Goal: Transaction & Acquisition: Purchase product/service

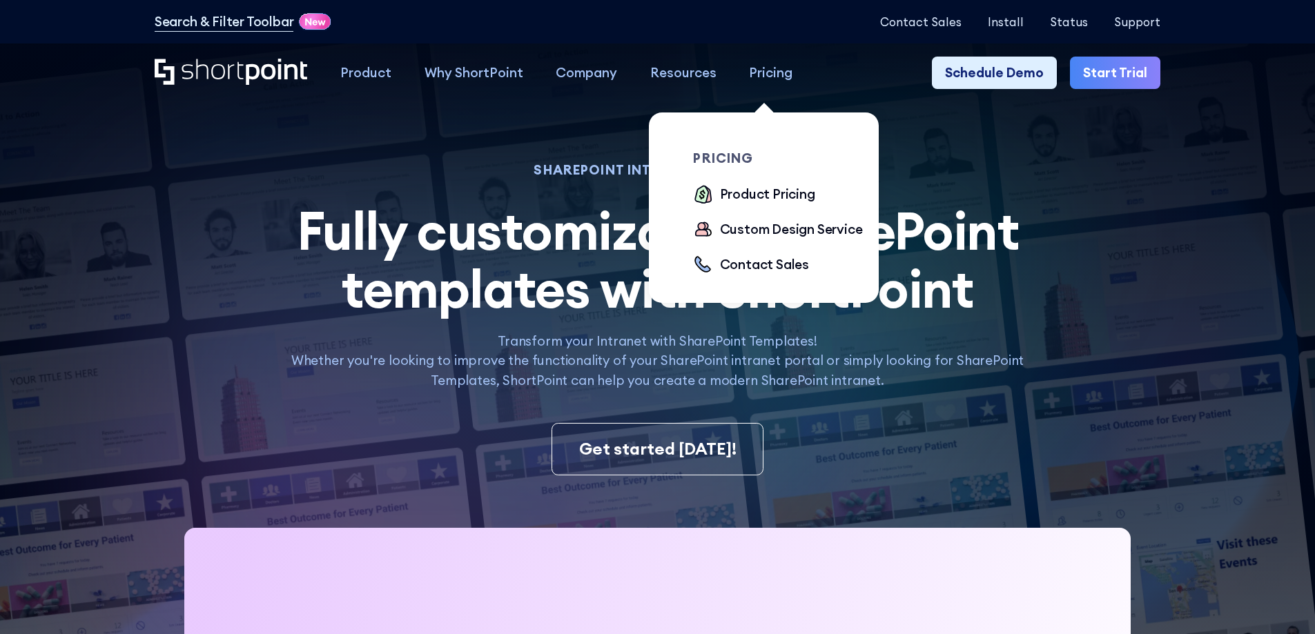
click at [754, 76] on div "Pricing" at bounding box center [770, 73] width 43 height 20
click at [773, 191] on div "Product Pricing" at bounding box center [767, 194] width 95 height 20
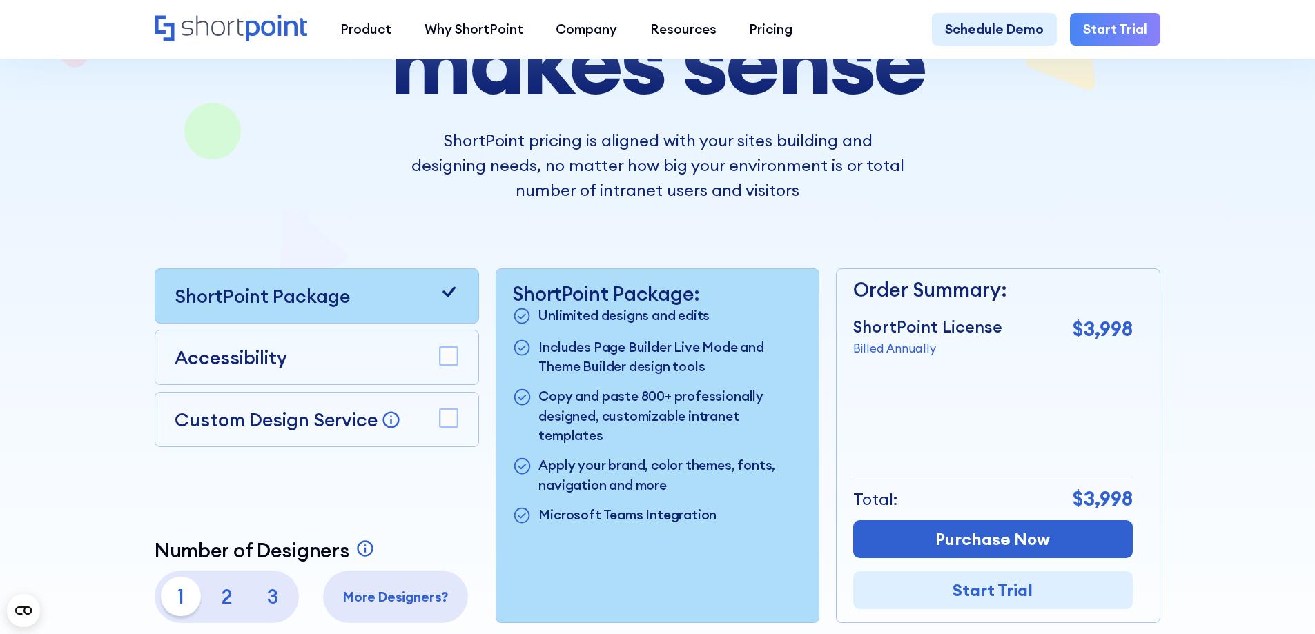
scroll to position [308, 0]
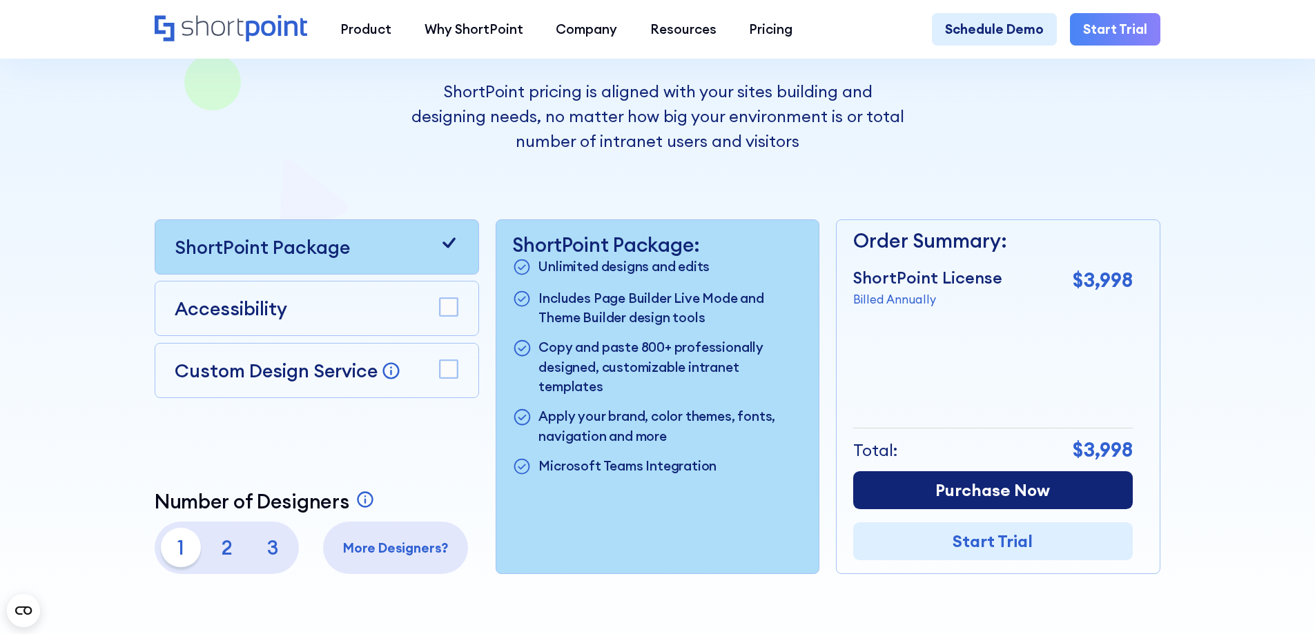
click at [922, 502] on link "Purchase Now" at bounding box center [993, 490] width 280 height 38
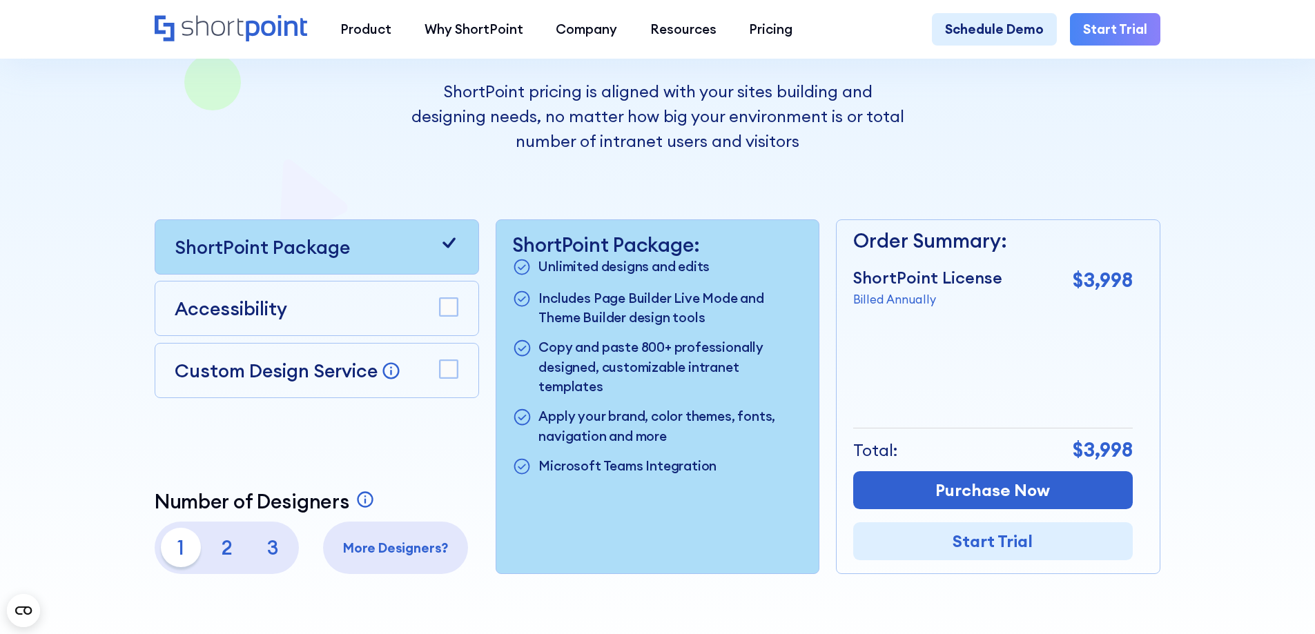
click at [456, 378] on rect at bounding box center [449, 369] width 18 height 18
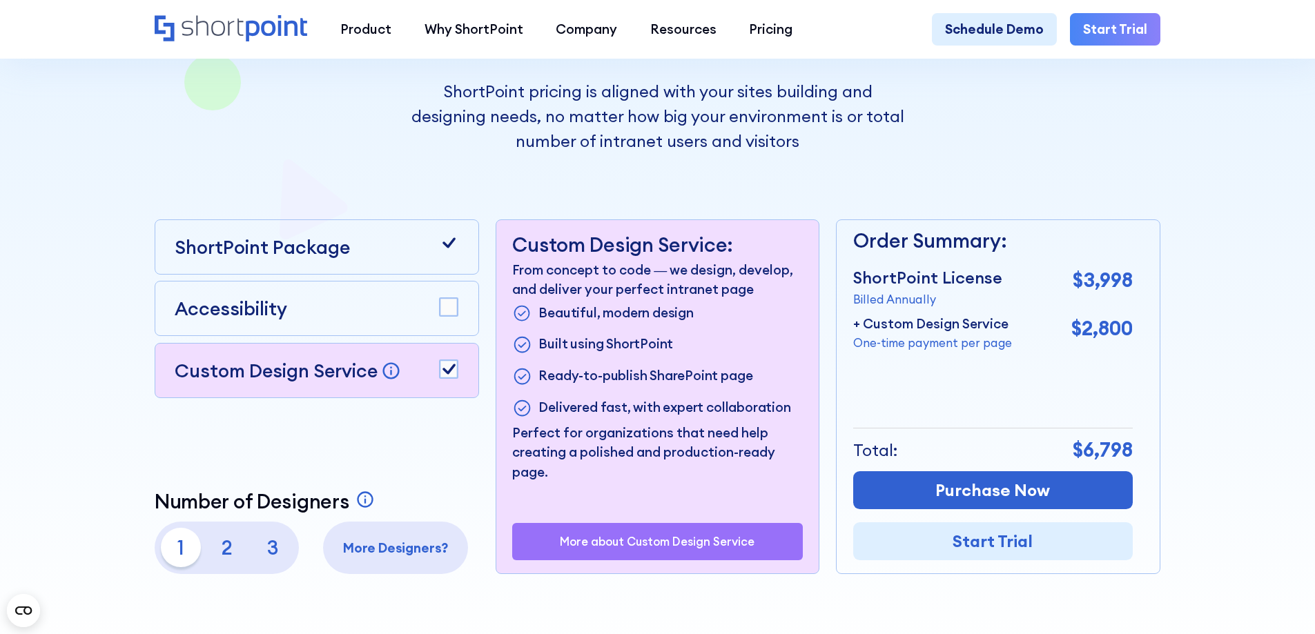
click at [456, 378] on rect at bounding box center [449, 369] width 18 height 18
click at [448, 253] on icon at bounding box center [449, 243] width 20 height 20
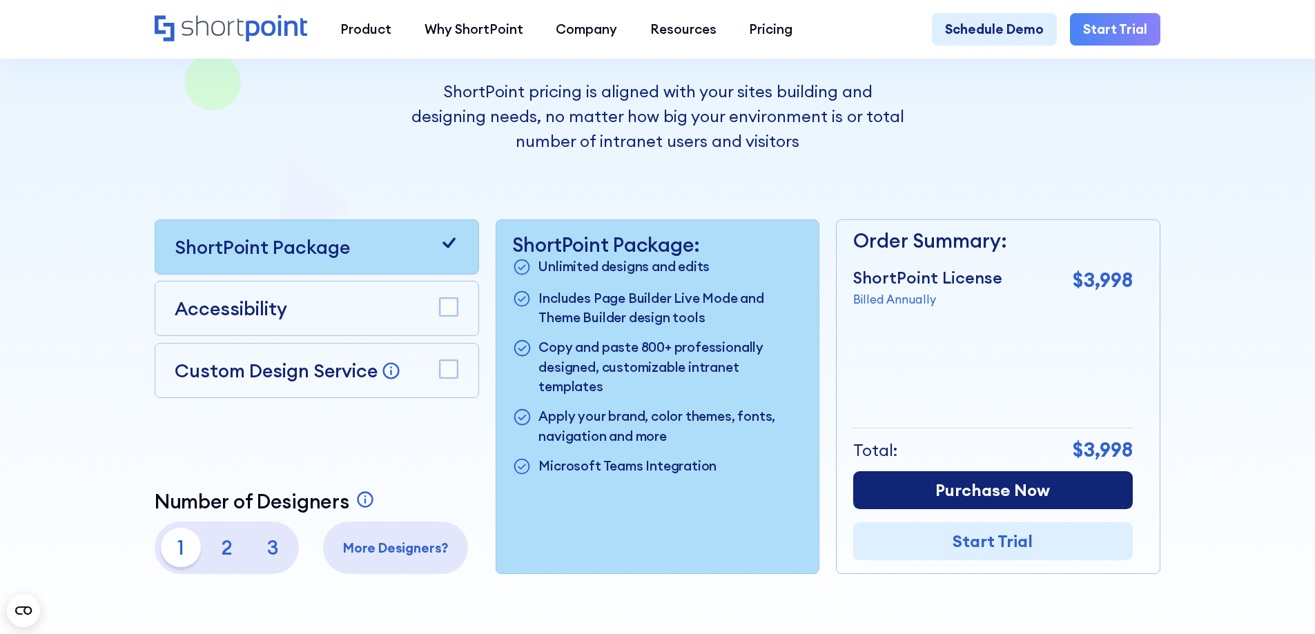
click at [987, 497] on link "Purchase Now" at bounding box center [993, 490] width 280 height 38
